Goal: Task Accomplishment & Management: Complete application form

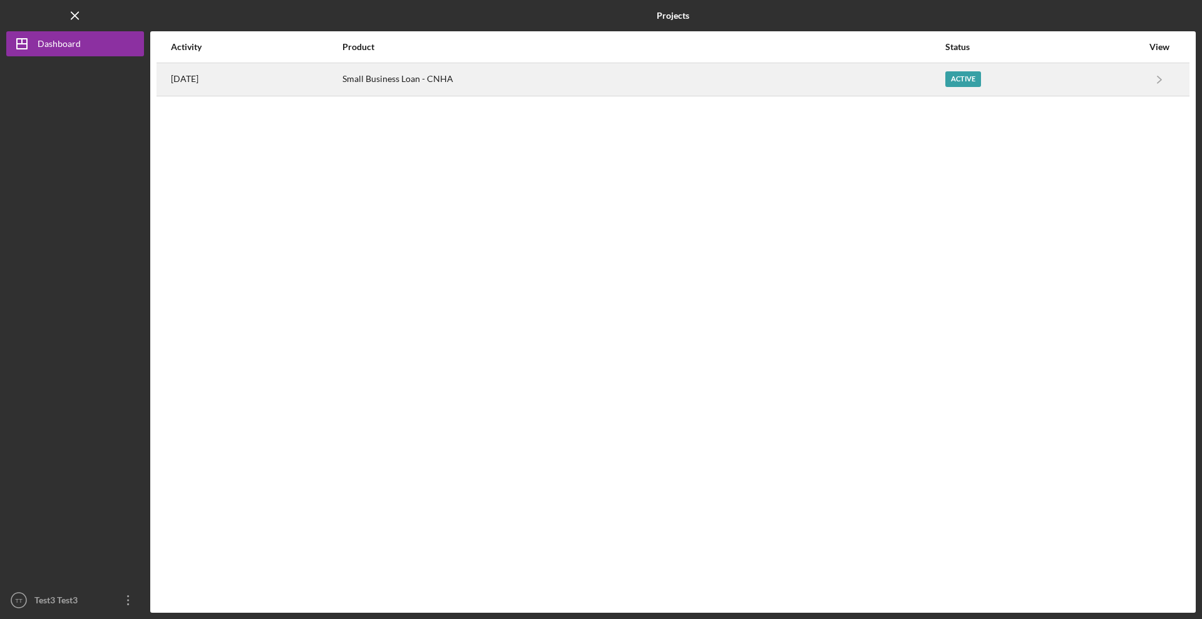
click at [413, 78] on div "Small Business Loan - CNHA" at bounding box center [644, 79] width 602 height 31
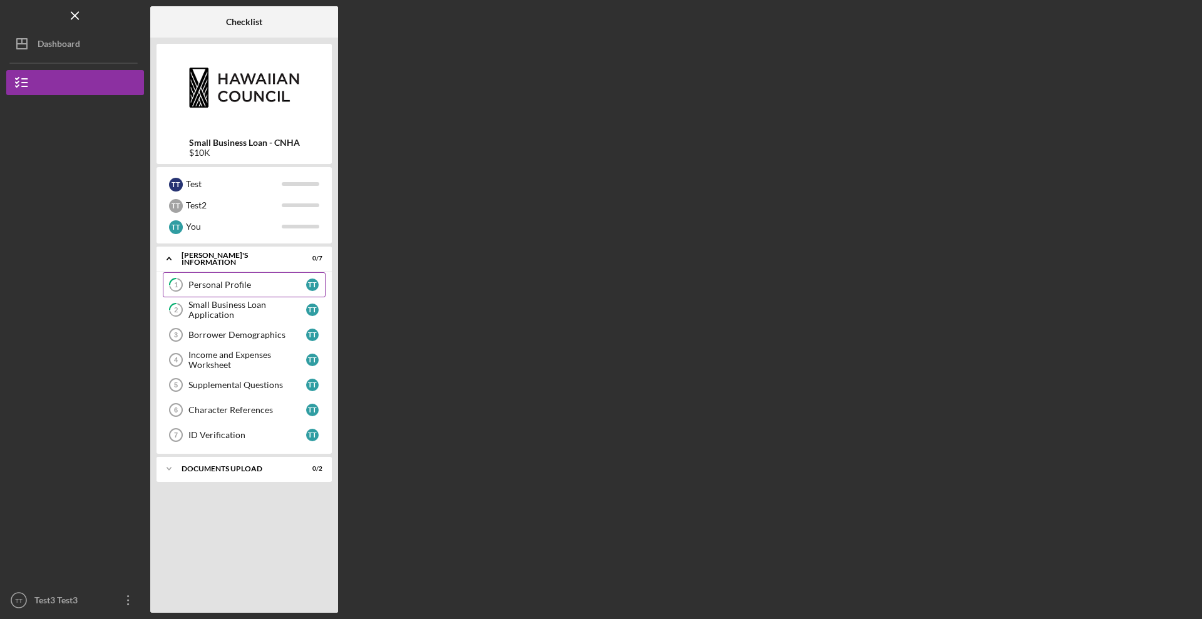
click at [252, 285] on div "Personal Profile" at bounding box center [247, 285] width 118 height 10
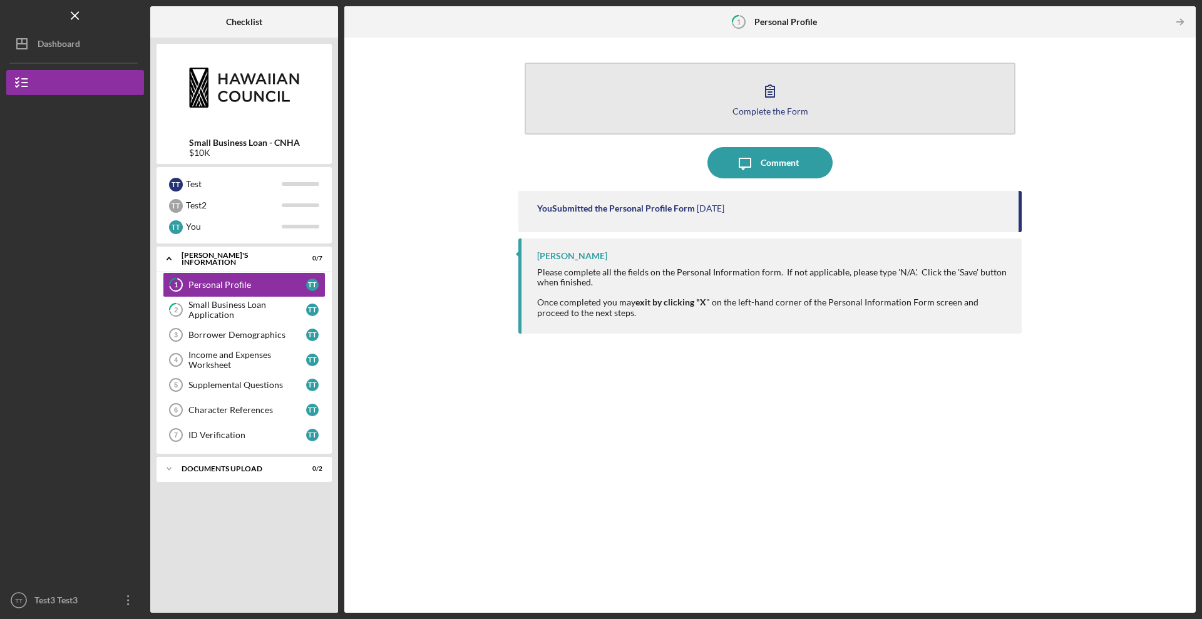
click at [774, 93] on icon "button" at bounding box center [770, 91] width 9 height 12
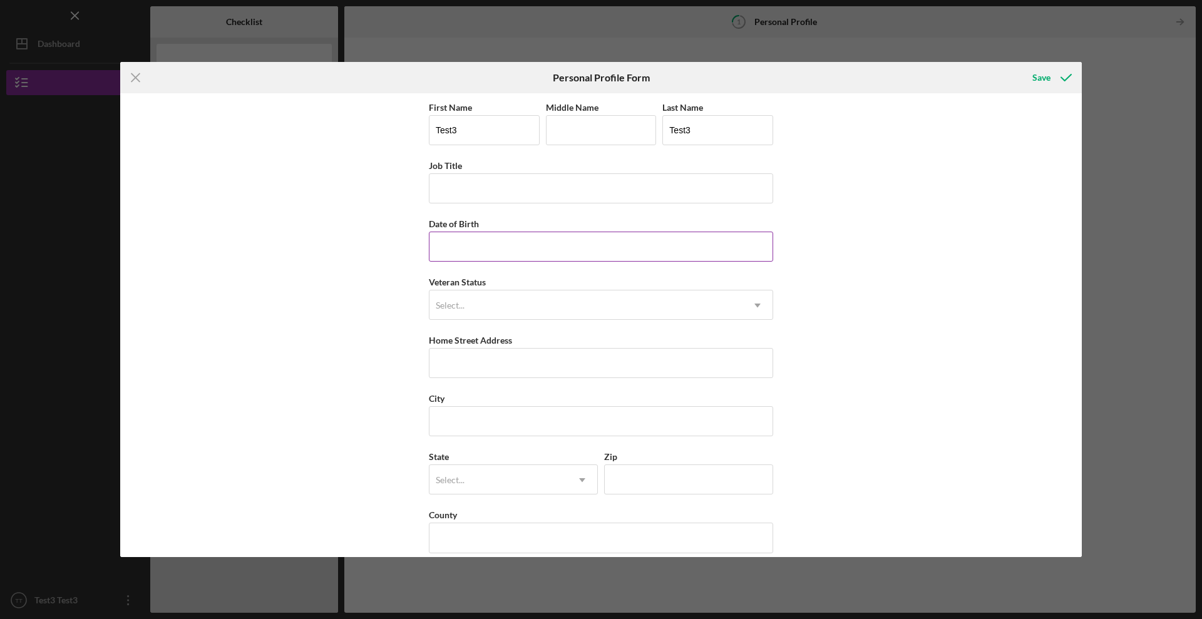
scroll to position [15, 0]
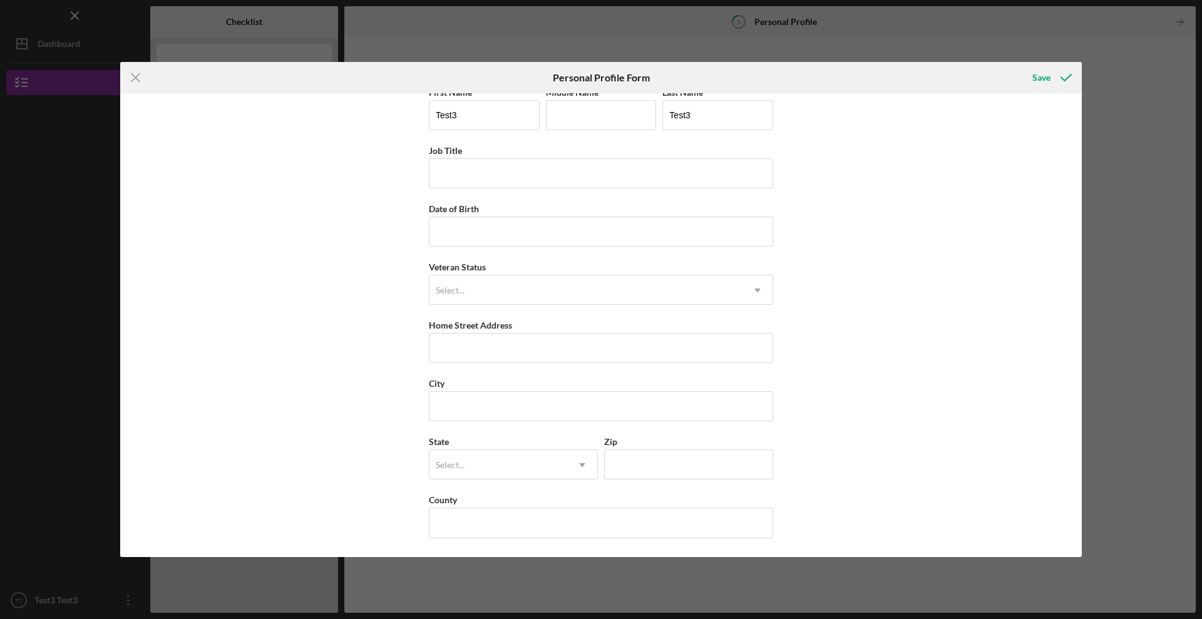
click at [1127, 123] on div "Icon/Menu Close Personal Profile Form Save First Name Test3 Middle Name Last Na…" at bounding box center [601, 309] width 1202 height 619
click at [1050, 77] on div "Save" at bounding box center [1042, 77] width 18 height 25
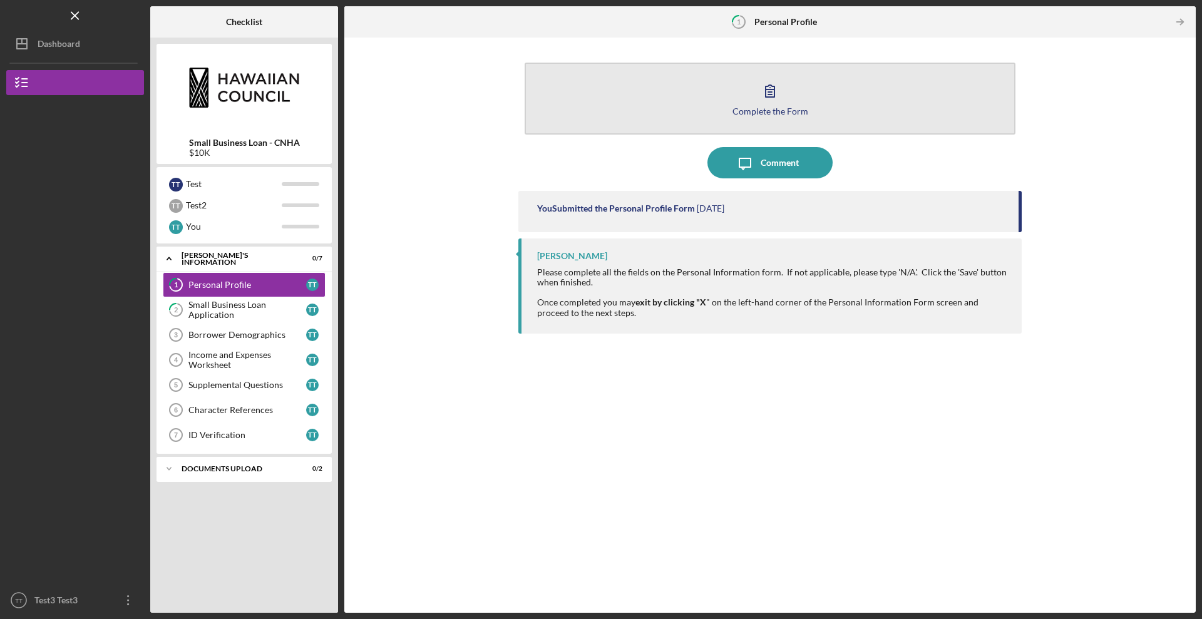
click at [770, 100] on icon "button" at bounding box center [770, 90] width 31 height 31
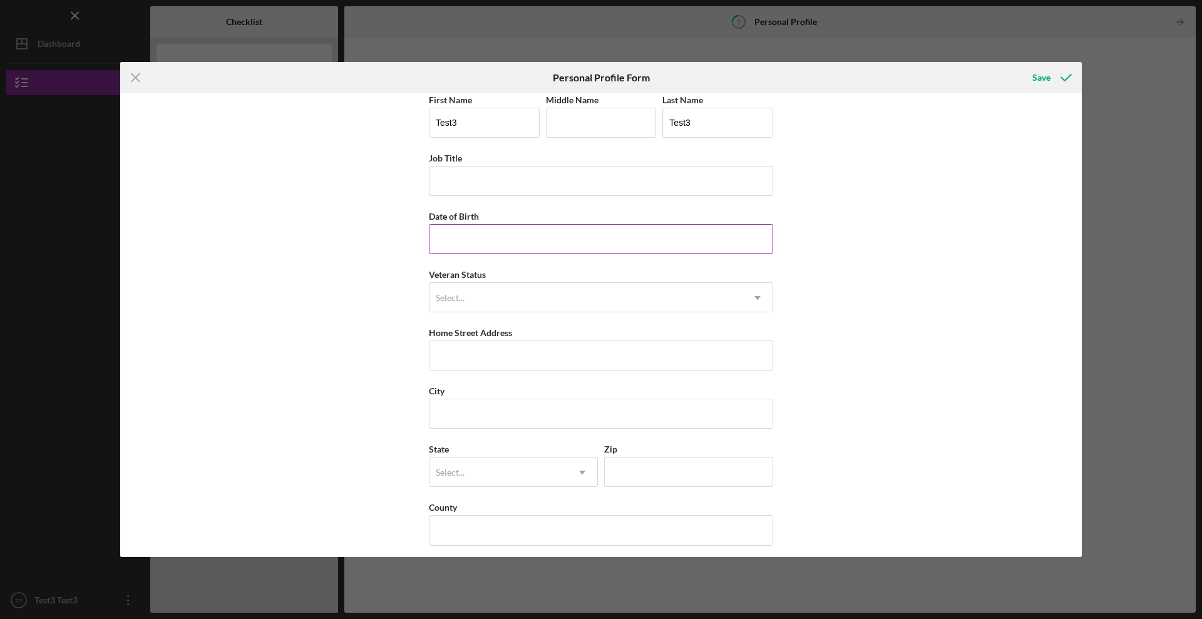
scroll to position [15, 0]
click at [1050, 73] on div "Save" at bounding box center [1042, 77] width 18 height 25
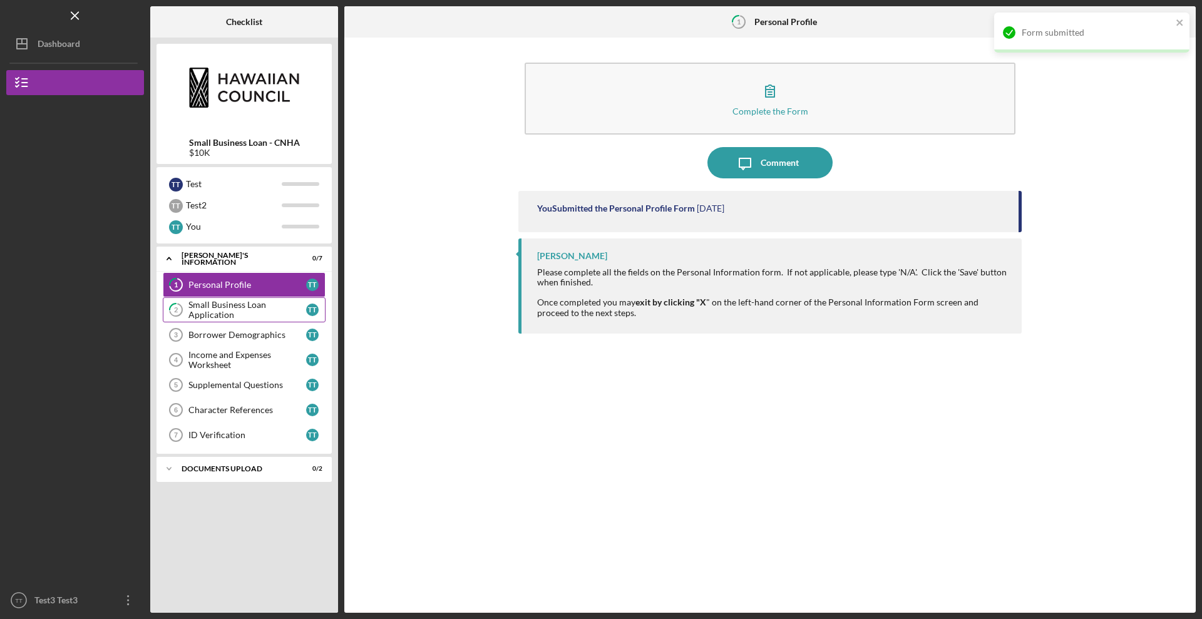
click at [237, 309] on div "Small Business Loan Application" at bounding box center [247, 310] width 118 height 20
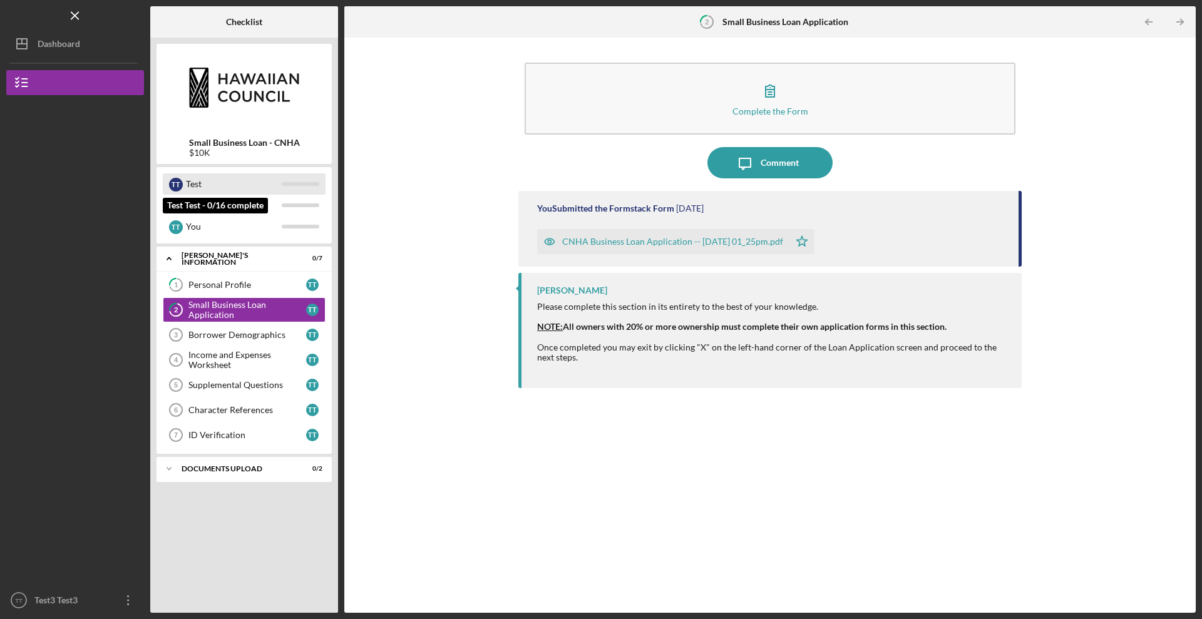
click at [176, 183] on div "T T" at bounding box center [176, 185] width 14 height 14
drag, startPoint x: 176, startPoint y: 183, endPoint x: 237, endPoint y: 173, distance: 61.6
click at [176, 183] on div "T T" at bounding box center [176, 185] width 14 height 14
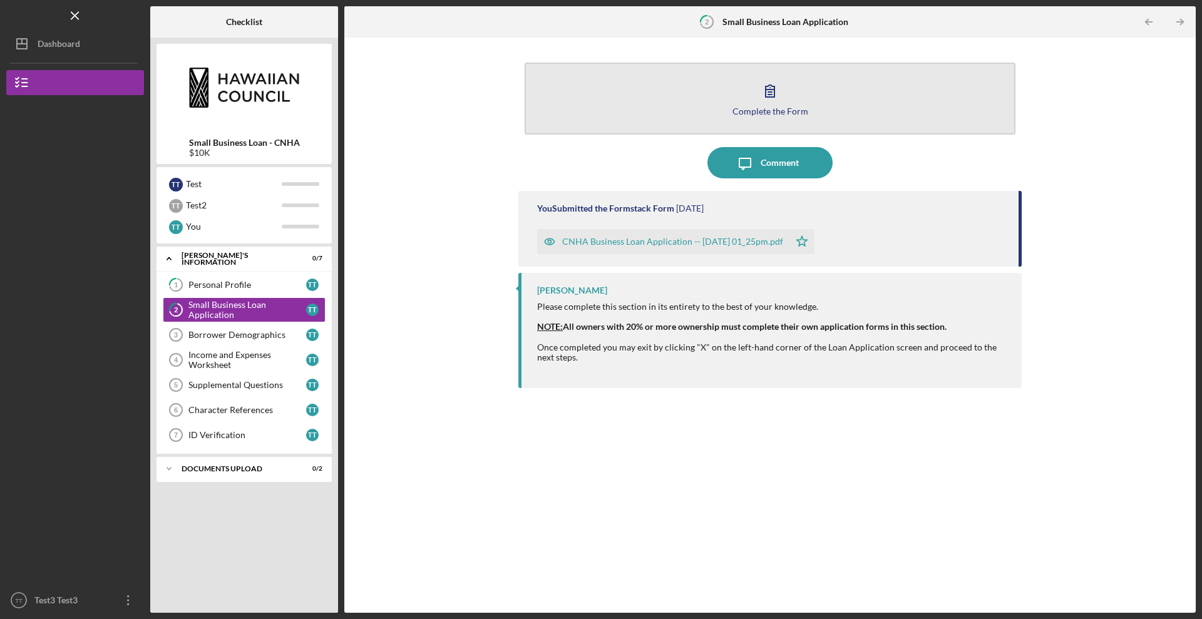
click at [753, 96] on button "Complete the Form Form" at bounding box center [770, 99] width 491 height 72
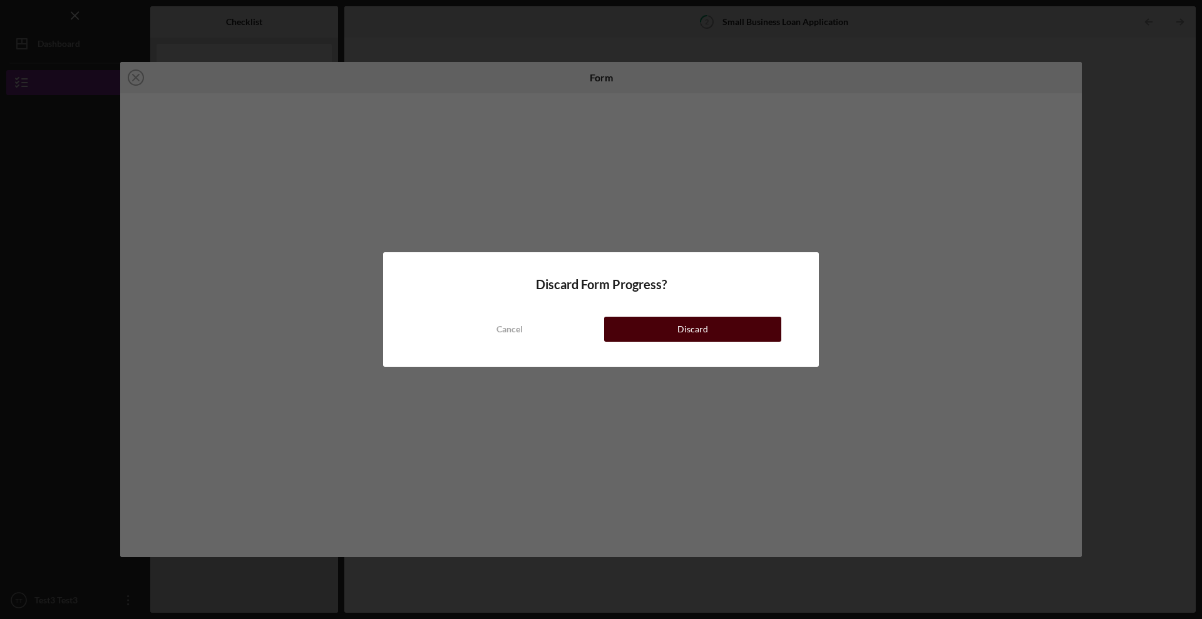
click at [713, 324] on button "Discard" at bounding box center [692, 329] width 177 height 25
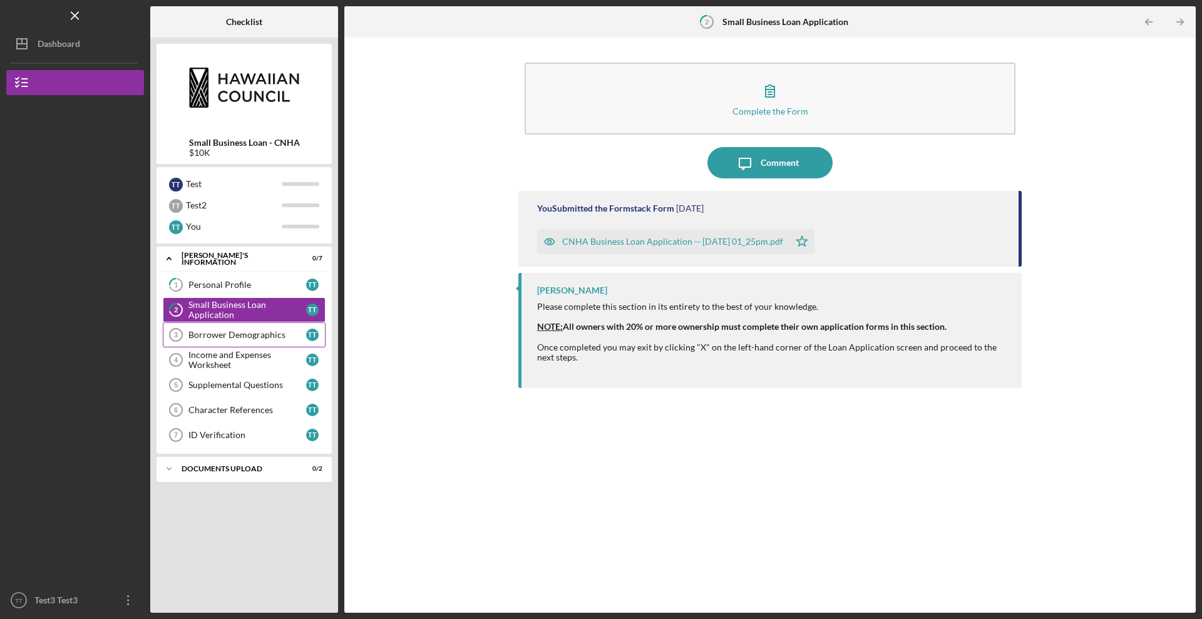
click at [247, 343] on link "Borrower Demographics 3 Borrower Demographics T T" at bounding box center [244, 335] width 163 height 25
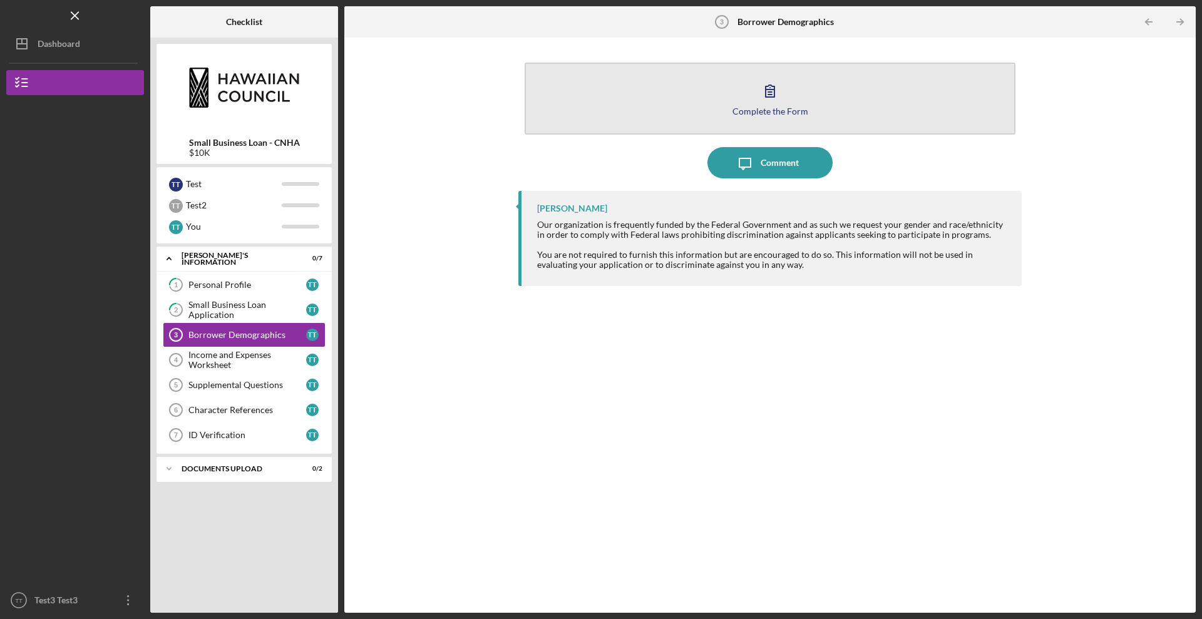
click at [777, 111] on div "Complete the Form" at bounding box center [771, 110] width 76 height 9
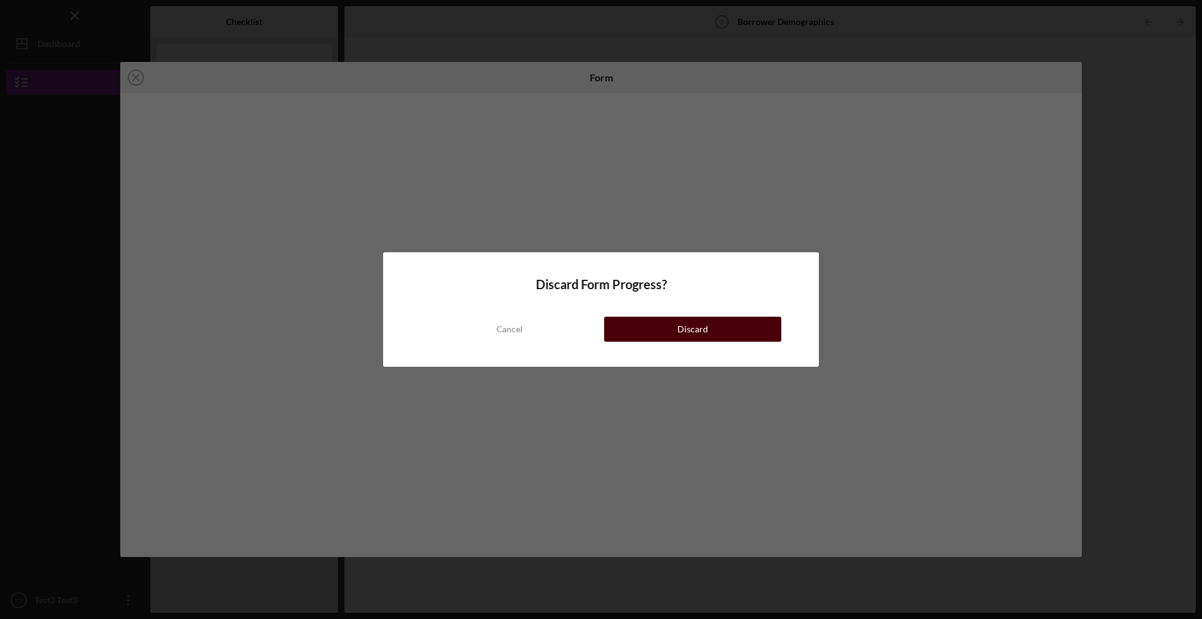
click at [656, 338] on button "Discard" at bounding box center [692, 329] width 177 height 25
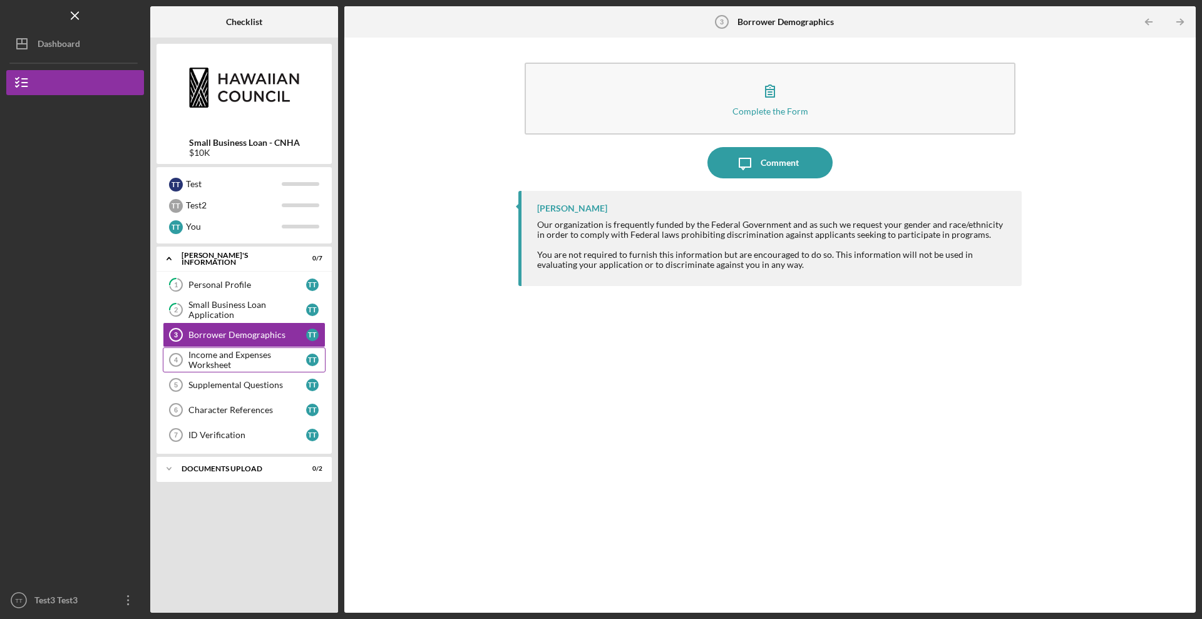
click at [224, 365] on div "Income and Expenses Worksheet" at bounding box center [247, 360] width 118 height 20
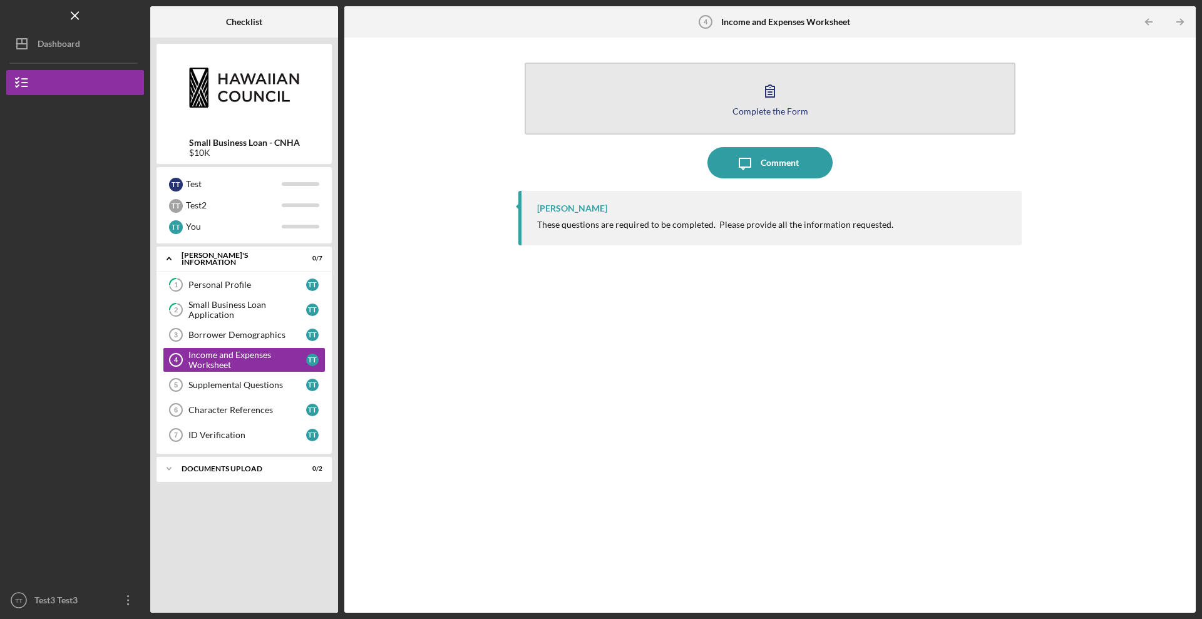
click at [745, 85] on button "Complete the Form Form" at bounding box center [770, 99] width 491 height 72
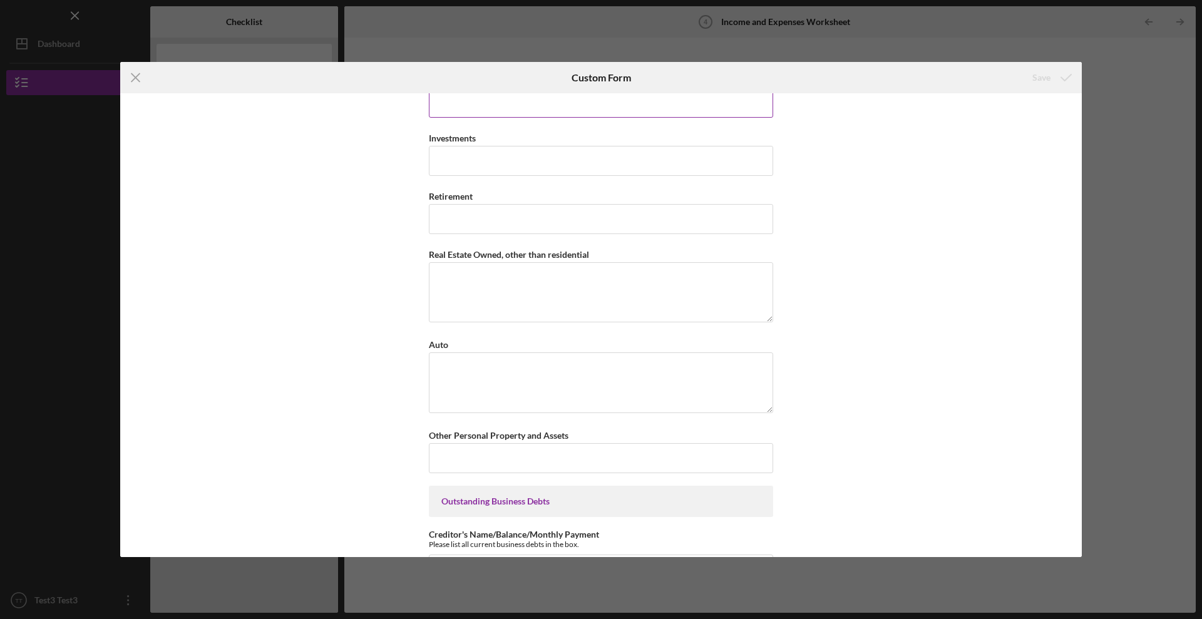
scroll to position [986, 0]
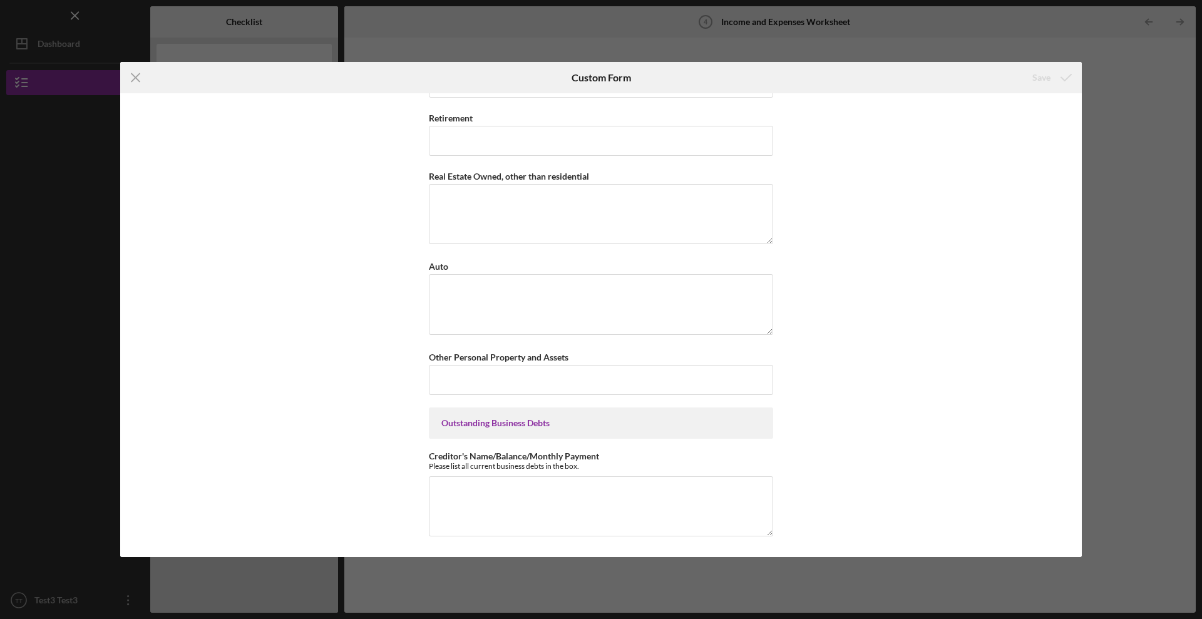
click at [1105, 99] on div "Icon/Menu Close Custom Form Save *Full Legal Name Personal Monthly Income Base …" at bounding box center [601, 309] width 1202 height 619
click at [144, 77] on icon "Icon/Menu Close" at bounding box center [135, 77] width 31 height 31
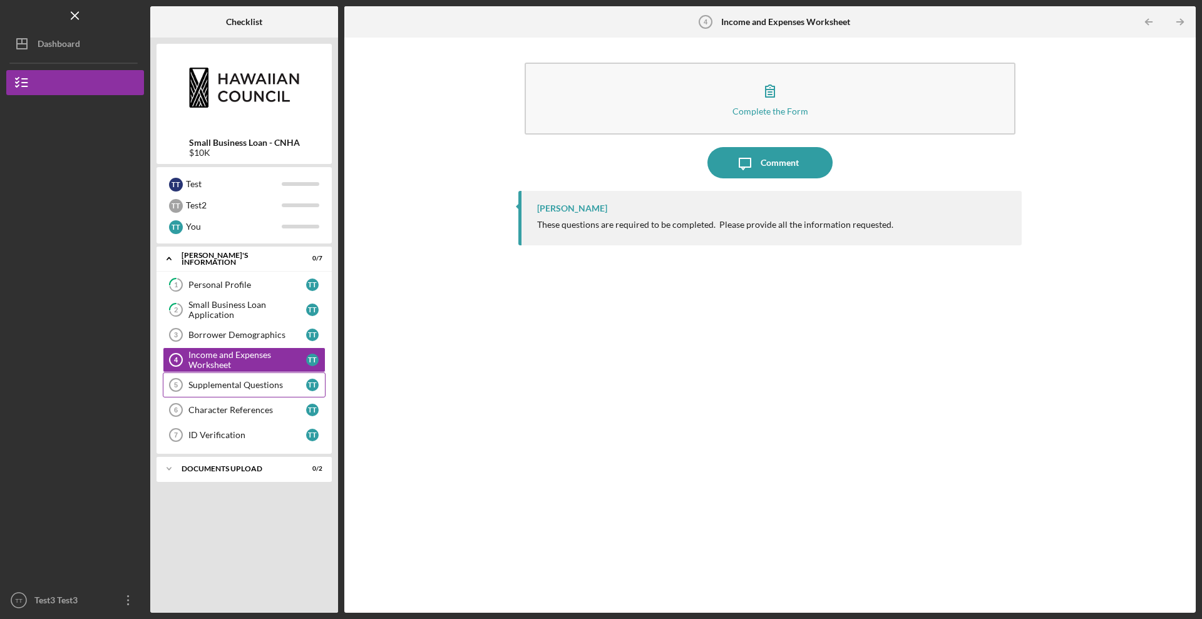
click at [207, 382] on div "Supplemental Questions" at bounding box center [247, 385] width 118 height 10
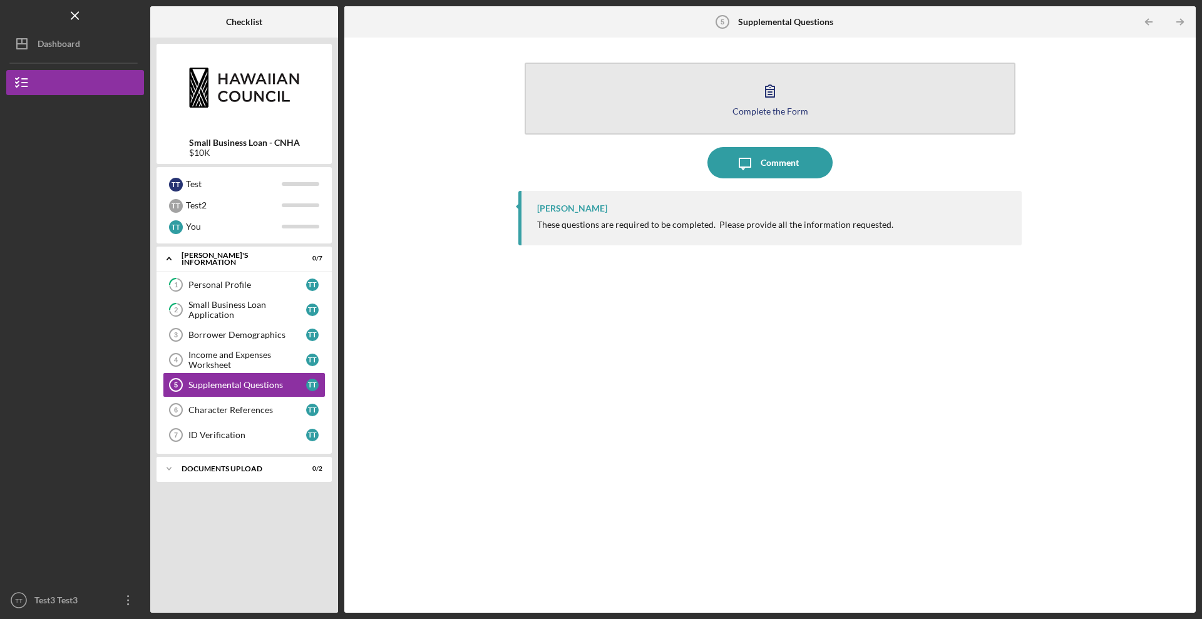
click at [743, 101] on button "Complete the Form Form" at bounding box center [770, 99] width 491 height 72
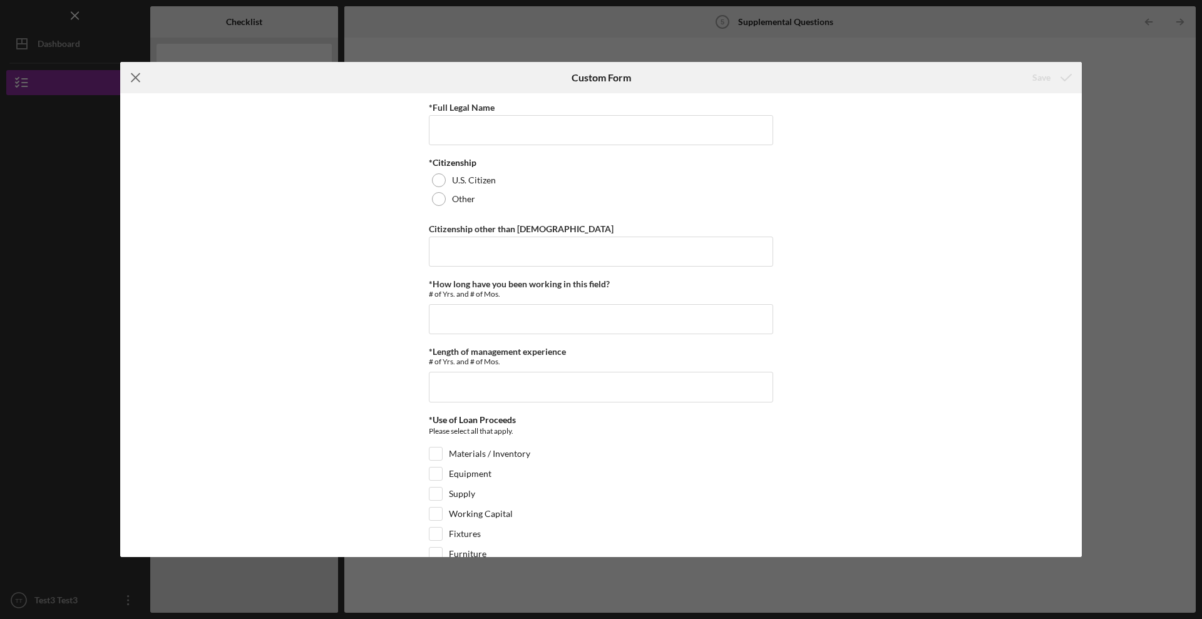
click at [133, 72] on icon "Icon/Menu Close" at bounding box center [135, 77] width 31 height 31
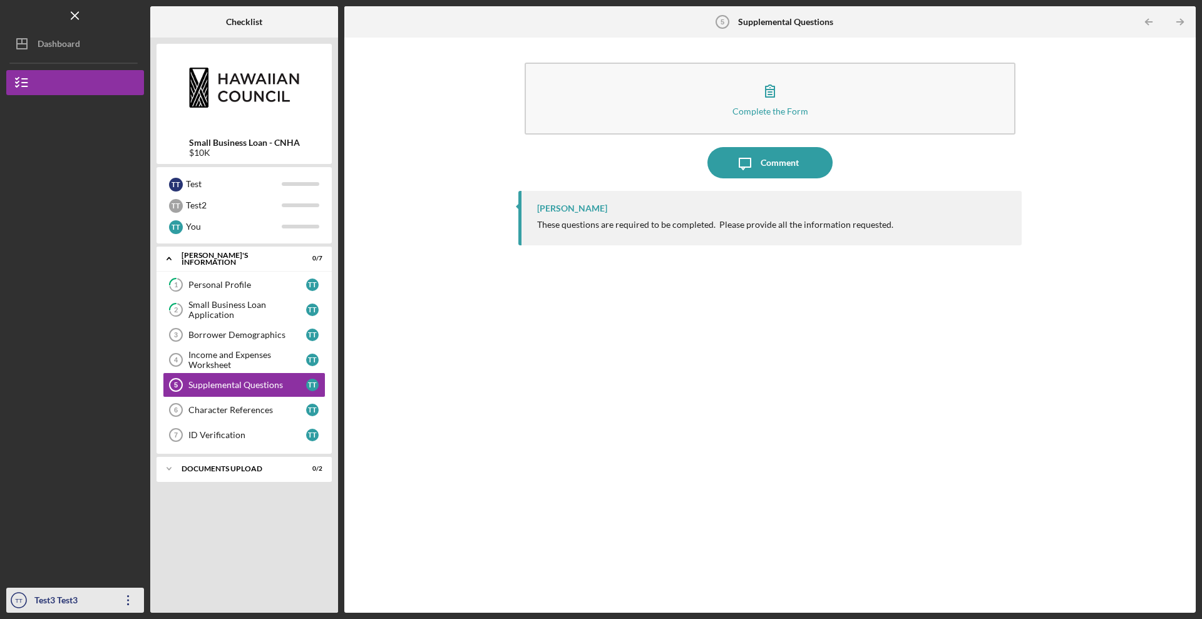
click at [101, 599] on div "Test3 Test3" at bounding box center [71, 602] width 81 height 28
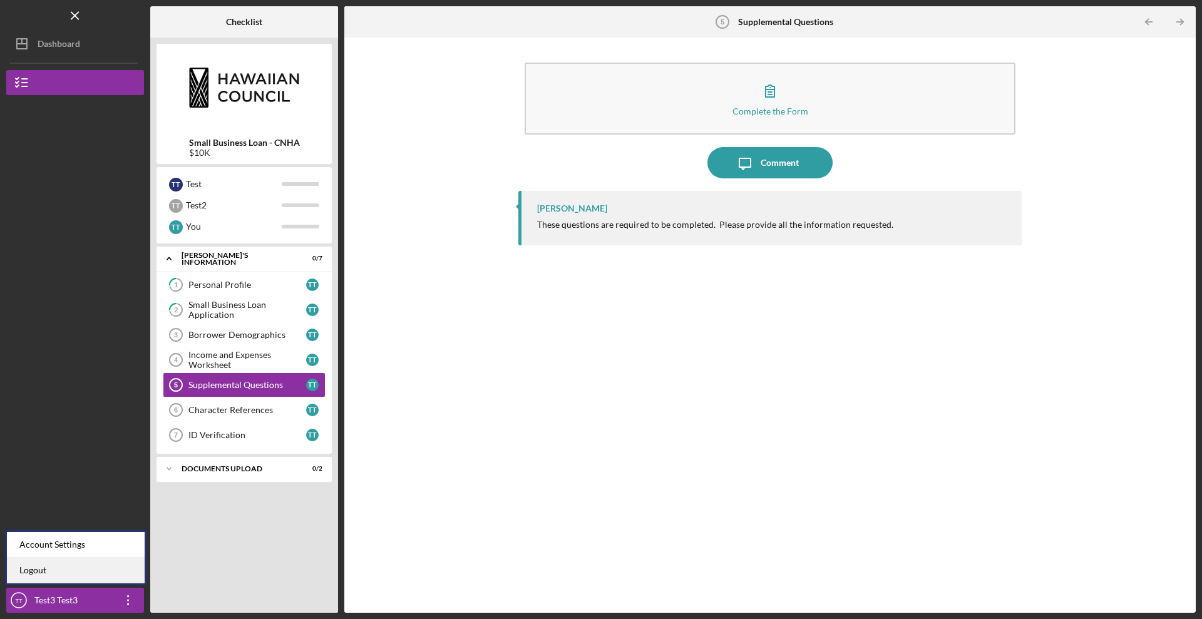
click at [72, 572] on link "Logout" at bounding box center [76, 571] width 138 height 26
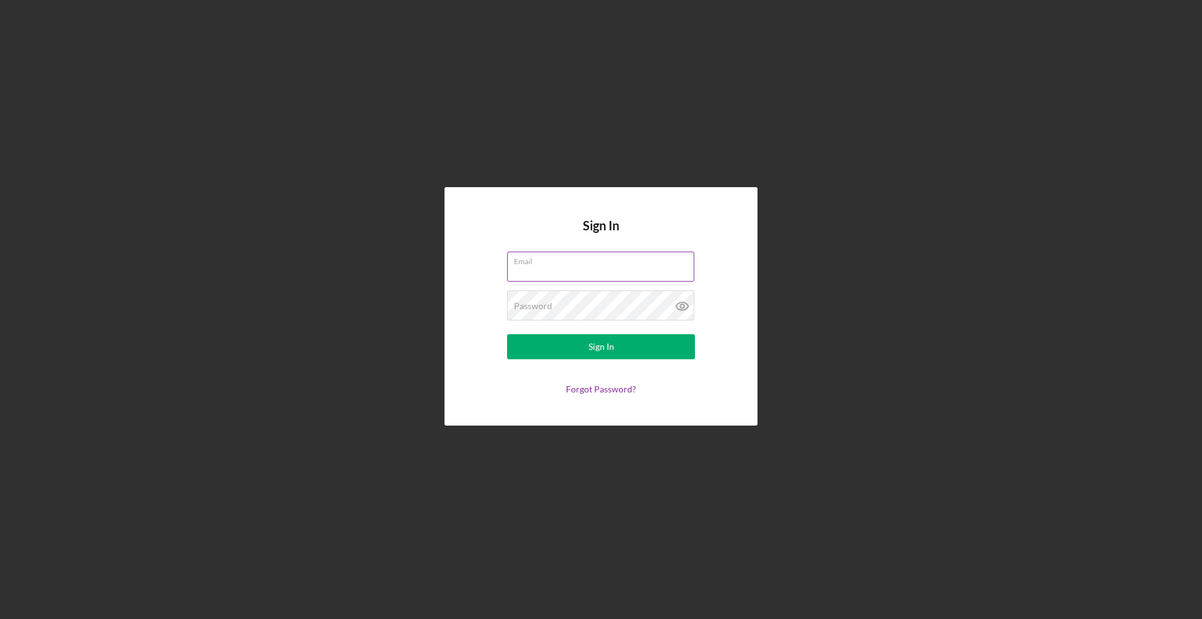
click at [589, 270] on input "Email" at bounding box center [600, 267] width 187 height 30
type input "[PERSON_NAME][EMAIL_ADDRESS][DOMAIN_NAME]"
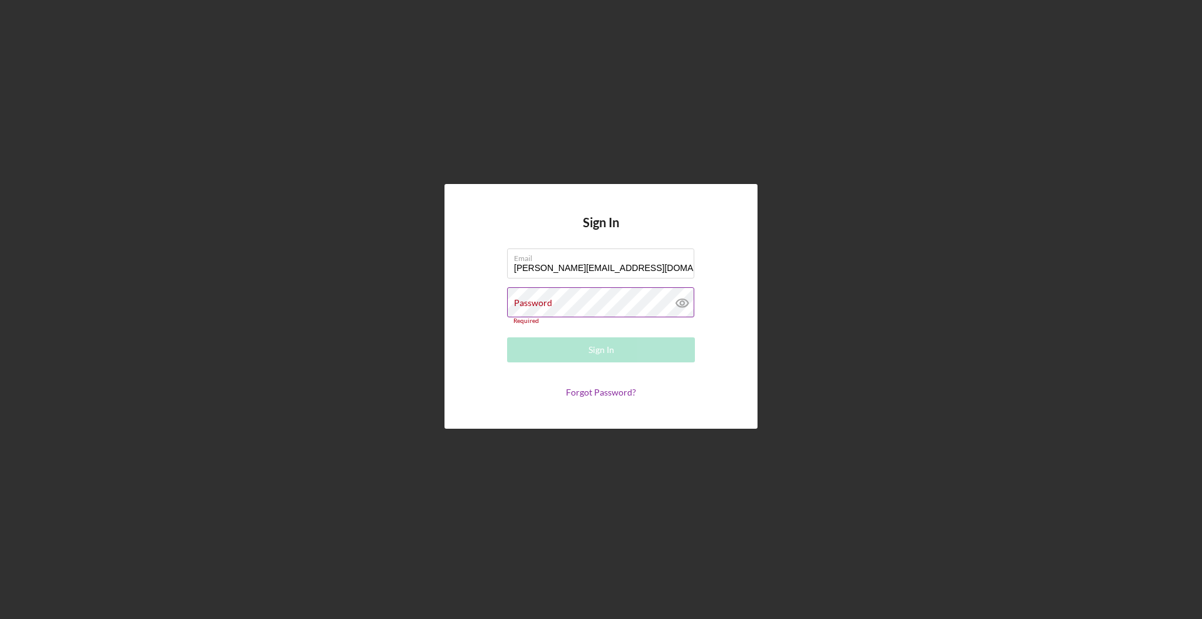
click at [547, 300] on label "Password" at bounding box center [533, 303] width 38 height 10
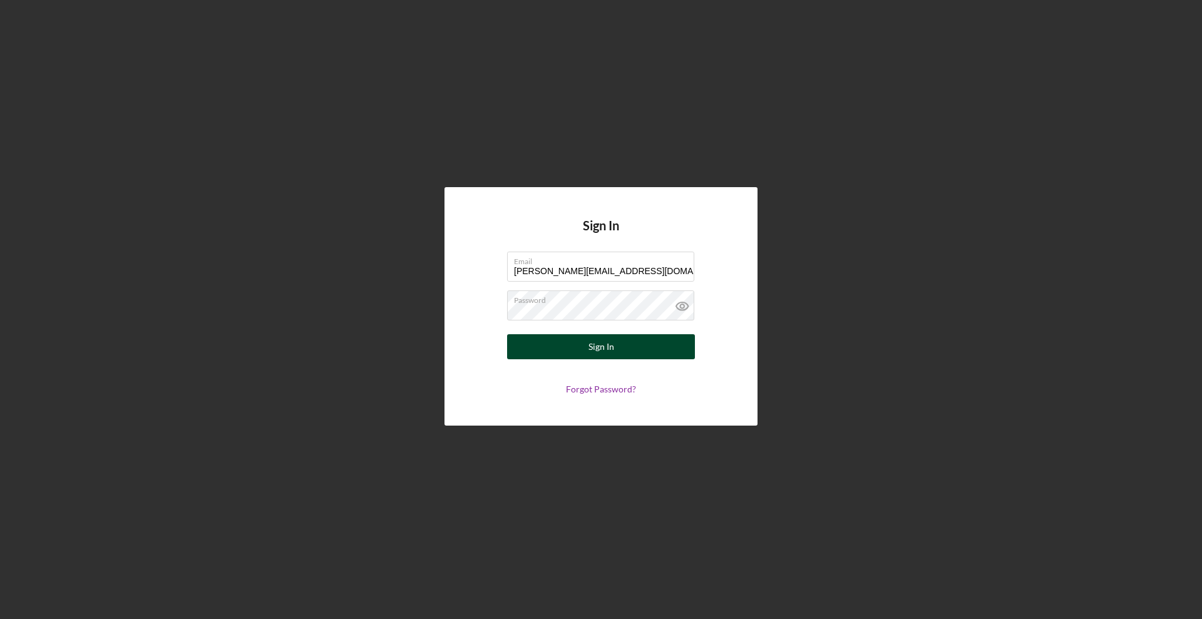
click at [570, 350] on button "Sign In" at bounding box center [601, 346] width 188 height 25
